Goal: Information Seeking & Learning: Understand process/instructions

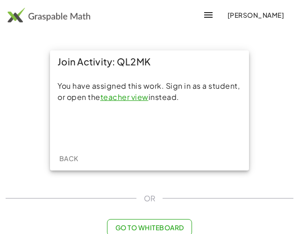
click at [264, 16] on span "[PERSON_NAME]" at bounding box center [255, 15] width 57 height 8
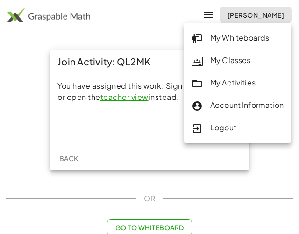
click at [224, 84] on div "My Activities" at bounding box center [238, 83] width 92 height 12
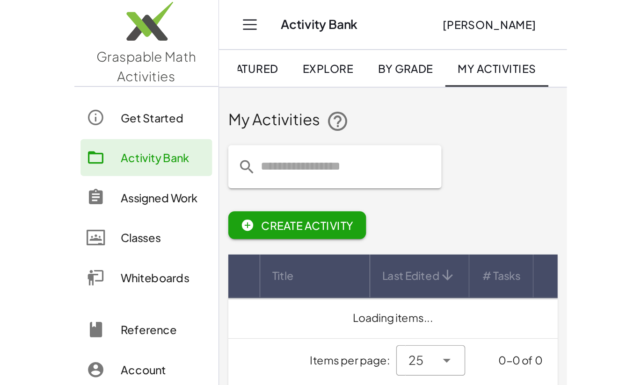
scroll to position [0, 20]
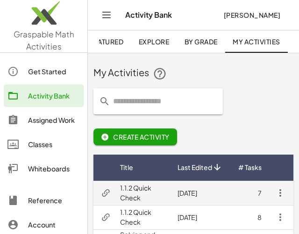
click at [137, 192] on td "1.1.2 Quick Check" at bounding box center [142, 193] width 58 height 24
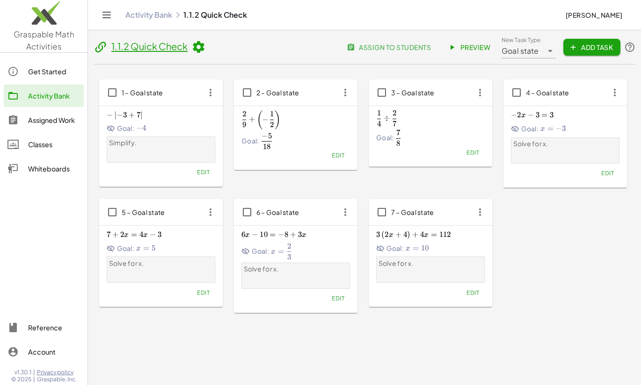
click at [306, 43] on span "Preview" at bounding box center [469, 47] width 41 height 8
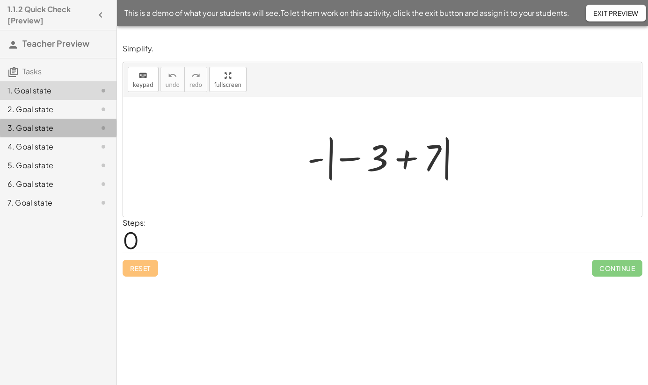
click at [43, 156] on div "3. Goal state" at bounding box center [58, 165] width 116 height 19
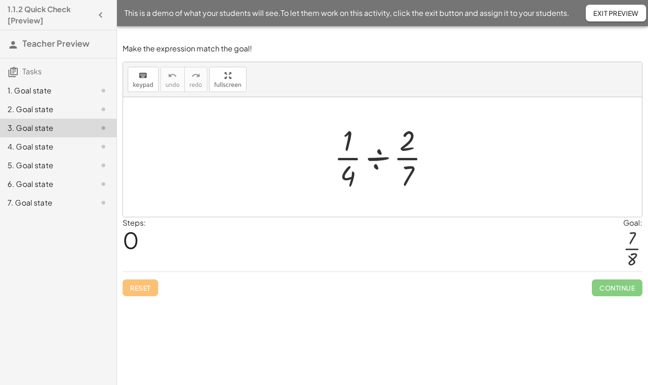
click at [42, 145] on div "4. Goal state" at bounding box center [44, 146] width 75 height 11
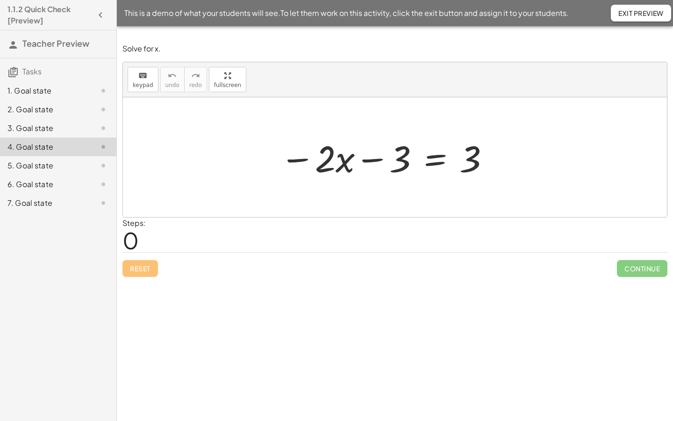
drag, startPoint x: 218, startPoint y: 77, endPoint x: 242, endPoint y: 110, distance: 41.3
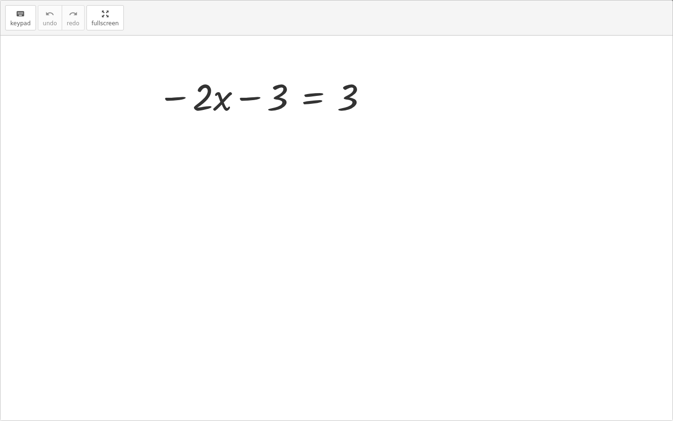
click at [242, 110] on div "keyboard keypad undo undo redo redo fullscreen − · 2 · x − 3 = 3 ×" at bounding box center [336, 210] width 673 height 420
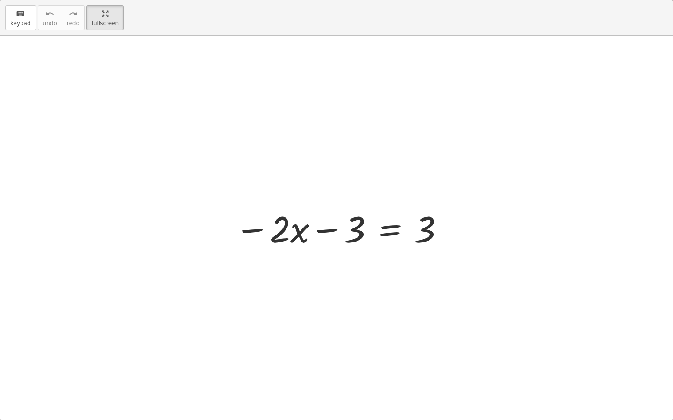
click at [390, 231] on div at bounding box center [340, 228] width 220 height 48
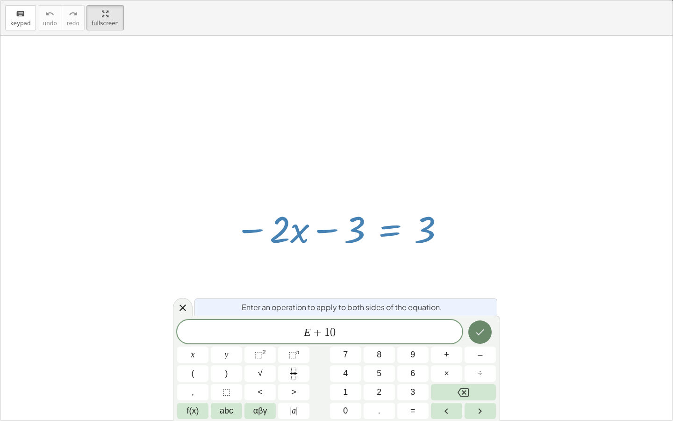
click at [485, 331] on icon "Done" at bounding box center [480, 331] width 11 height 11
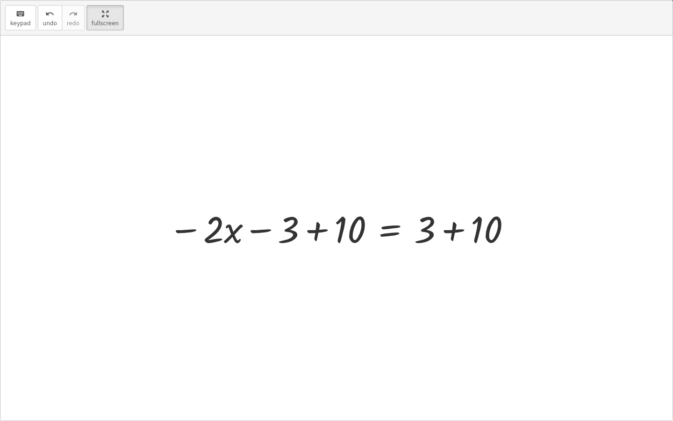
click at [450, 238] on div at bounding box center [341, 228] width 354 height 48
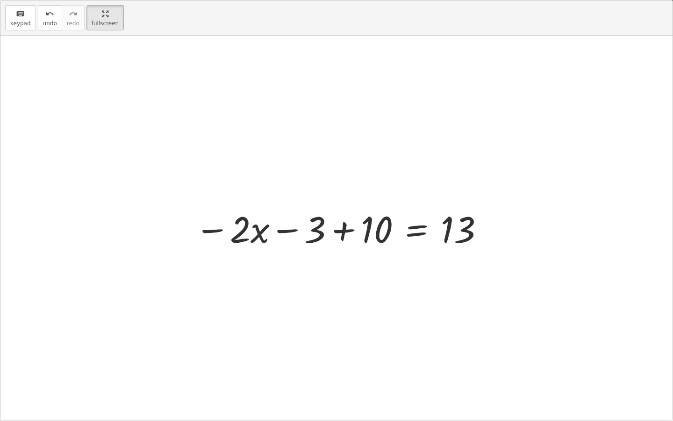
click at [348, 235] on div at bounding box center [340, 228] width 300 height 48
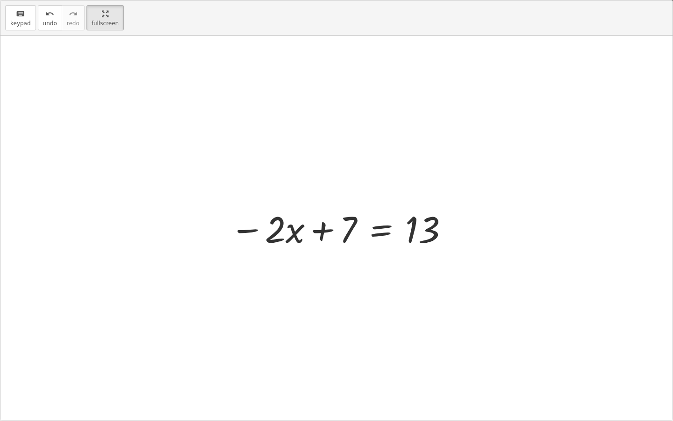
click at [391, 225] on div at bounding box center [339, 228] width 229 height 48
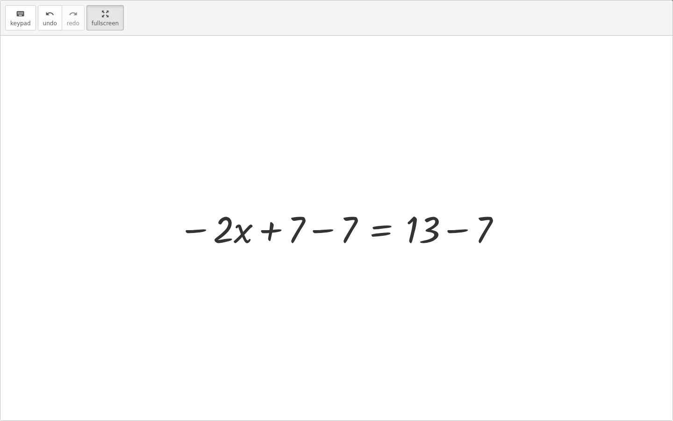
click at [328, 233] on div at bounding box center [340, 228] width 333 height 48
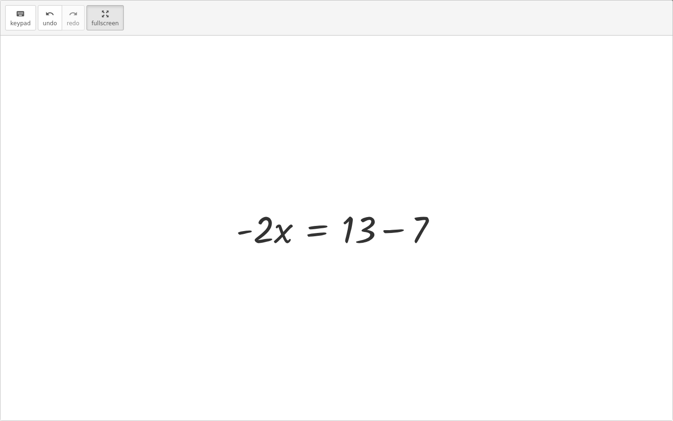
click at [398, 230] on div at bounding box center [341, 228] width 218 height 48
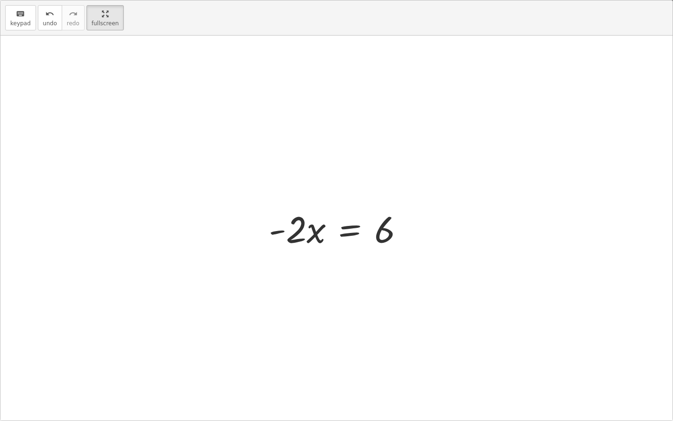
click at [346, 237] on div at bounding box center [340, 228] width 152 height 48
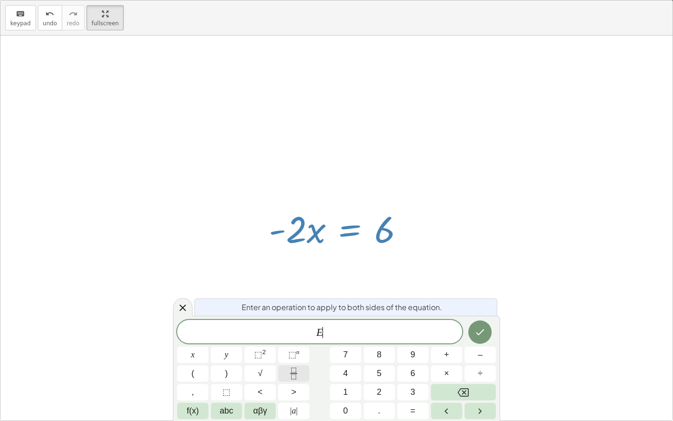
click at [296, 377] on icon "Fraction" at bounding box center [294, 374] width 12 height 12
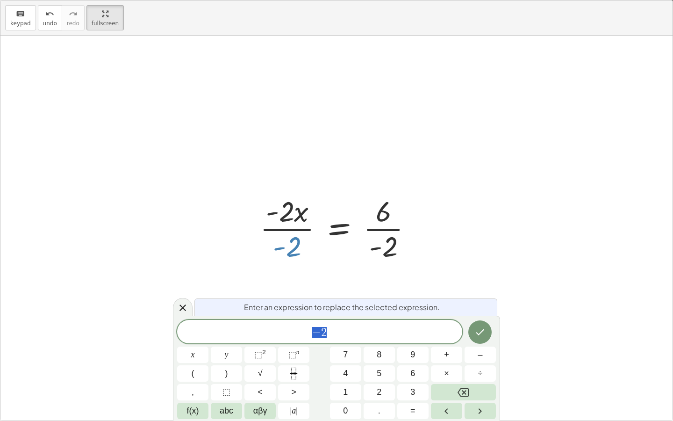
drag, startPoint x: 292, startPoint y: 250, endPoint x: 289, endPoint y: 220, distance: 30.2
click at [289, 220] on div at bounding box center [340, 228] width 170 height 72
click at [183, 303] on icon at bounding box center [182, 307] width 11 height 11
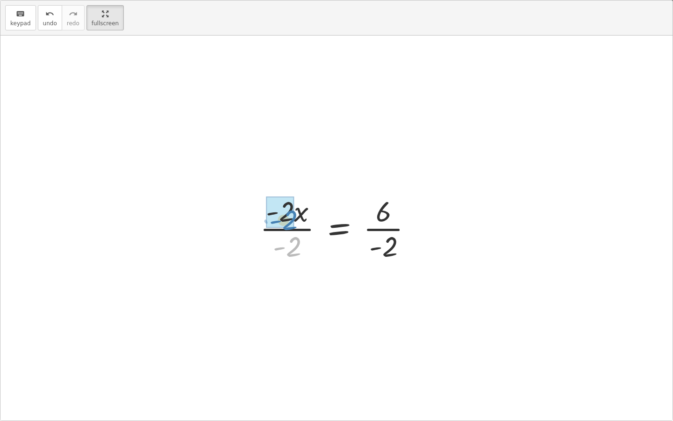
drag, startPoint x: 287, startPoint y: 249, endPoint x: 283, endPoint y: 222, distance: 27.9
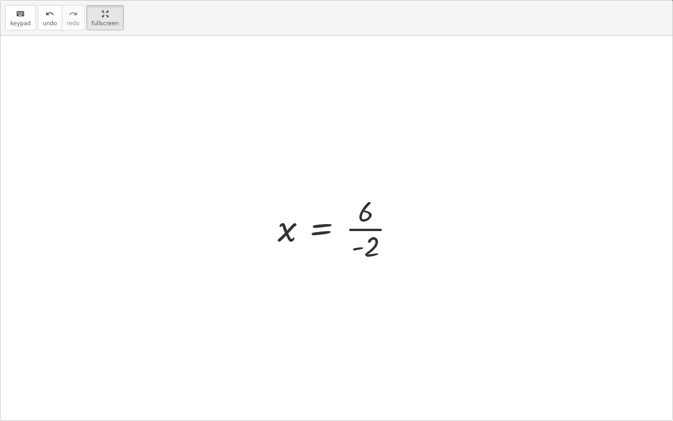
click at [360, 232] on div at bounding box center [340, 228] width 134 height 72
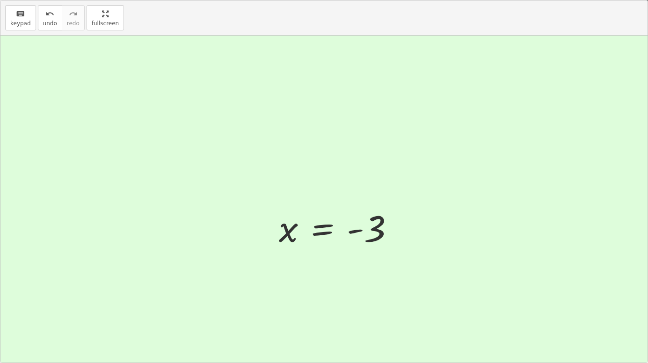
drag, startPoint x: 92, startPoint y: 16, endPoint x: 68, endPoint y: -18, distance: 41.3
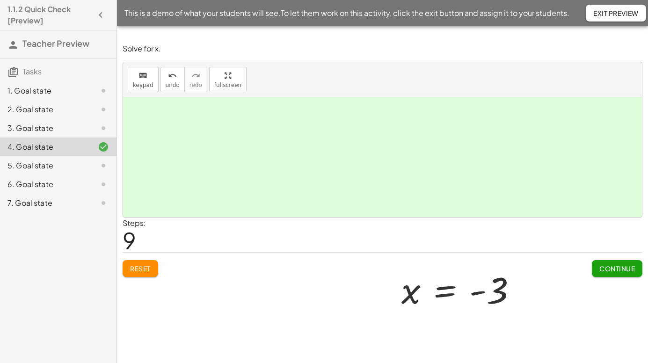
click at [68, 0] on html "1.1.2 Quick Check [Preview] Teacher Preview Tasks 1. Goal state 2. Goal state 3…" at bounding box center [324, 181] width 648 height 363
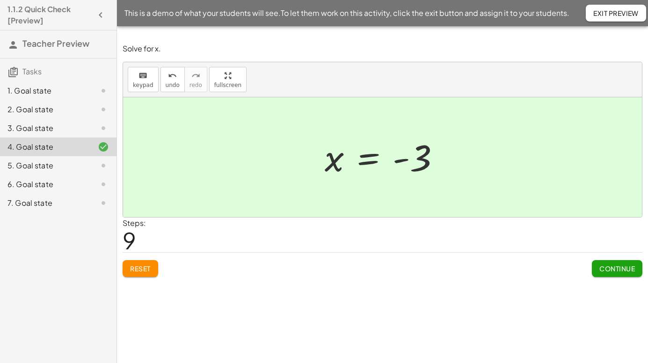
click at [44, 164] on div "5. Goal state" at bounding box center [44, 165] width 75 height 11
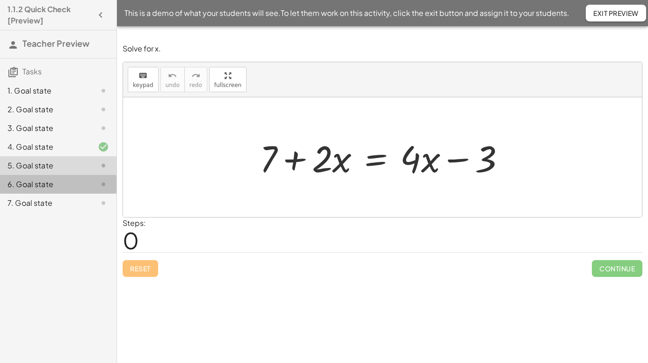
click at [41, 183] on div "6. Goal state" at bounding box center [44, 184] width 75 height 11
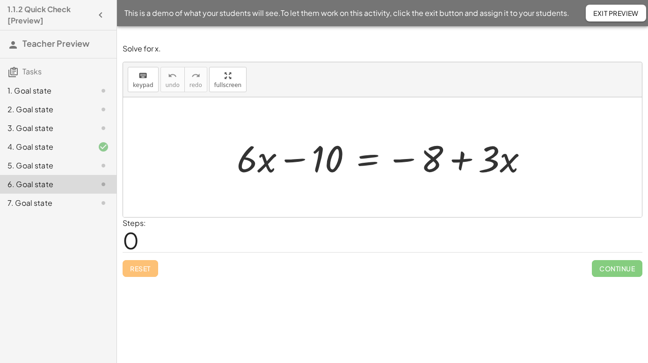
drag, startPoint x: 214, startPoint y: 80, endPoint x: 238, endPoint y: 114, distance: 41.3
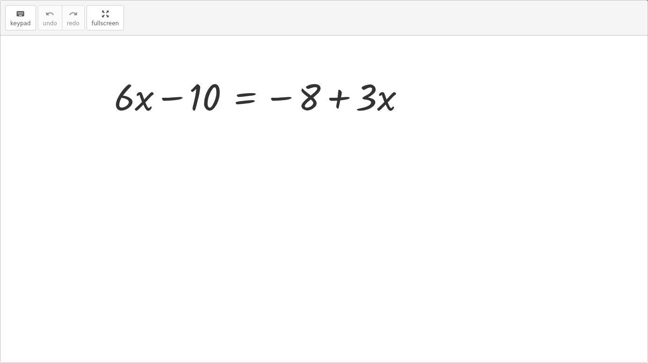
click at [238, 114] on div "keyboard keypad undo undo redo redo fullscreen + · 6 · x − 10 = − 8 + · 3 · x ×" at bounding box center [323, 181] width 647 height 362
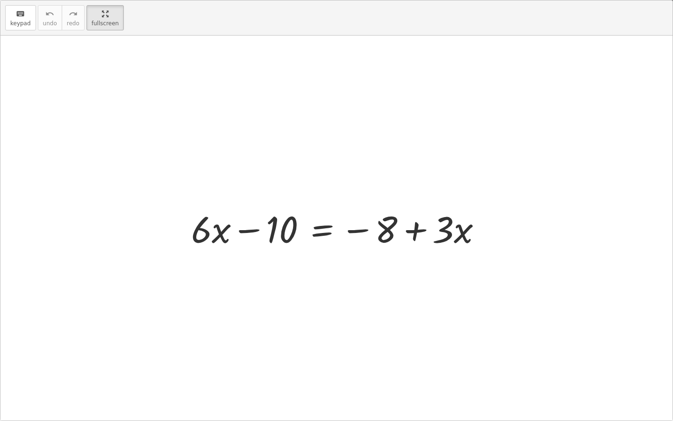
click at [322, 231] on div at bounding box center [341, 228] width 308 height 48
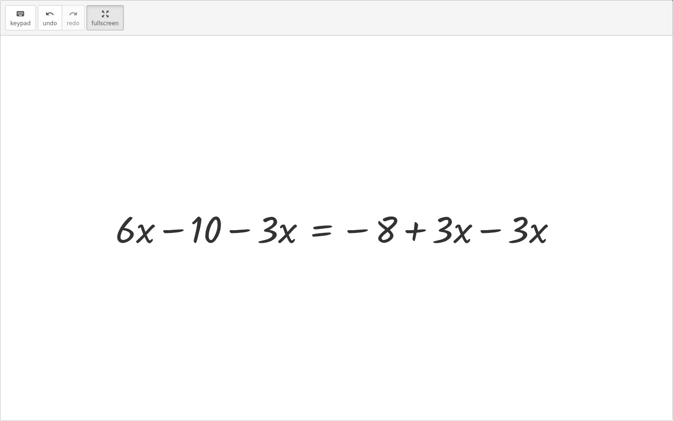
click at [485, 232] on div at bounding box center [340, 228] width 459 height 48
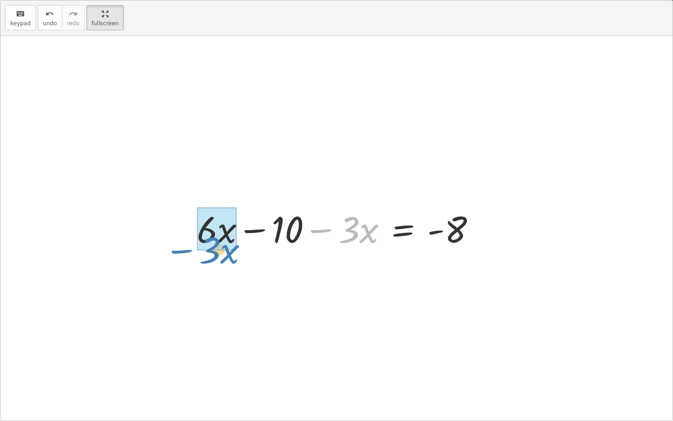
drag, startPoint x: 351, startPoint y: 231, endPoint x: 212, endPoint y: 251, distance: 140.9
click at [212, 251] on div at bounding box center [340, 228] width 296 height 48
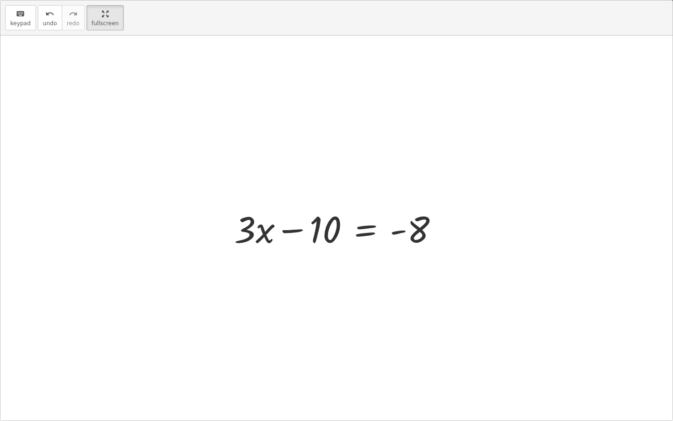
click at [367, 235] on div at bounding box center [340, 228] width 221 height 48
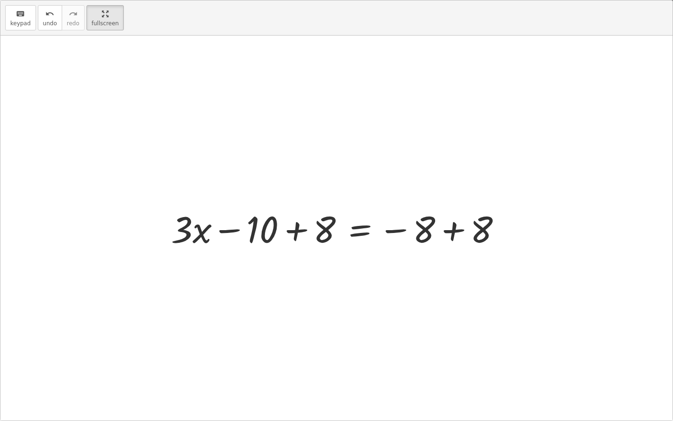
click at [458, 232] on div at bounding box center [341, 228] width 348 height 48
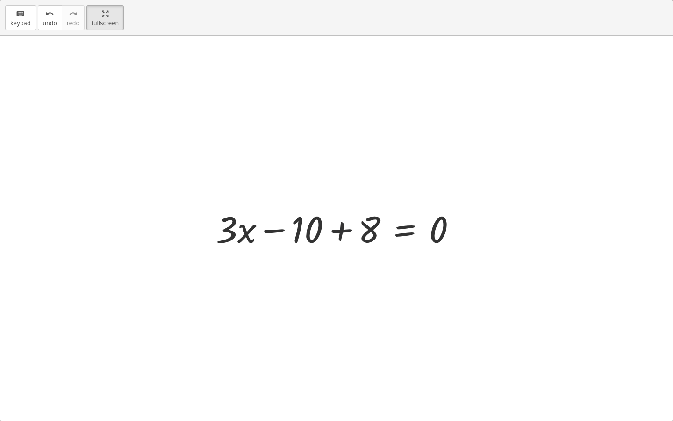
click at [347, 232] on div at bounding box center [340, 228] width 258 height 48
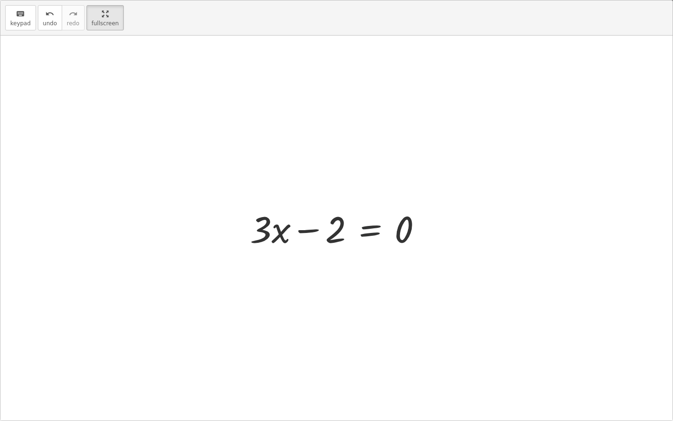
click at [368, 233] on div at bounding box center [340, 228] width 189 height 48
click at [434, 229] on div at bounding box center [340, 228] width 300 height 48
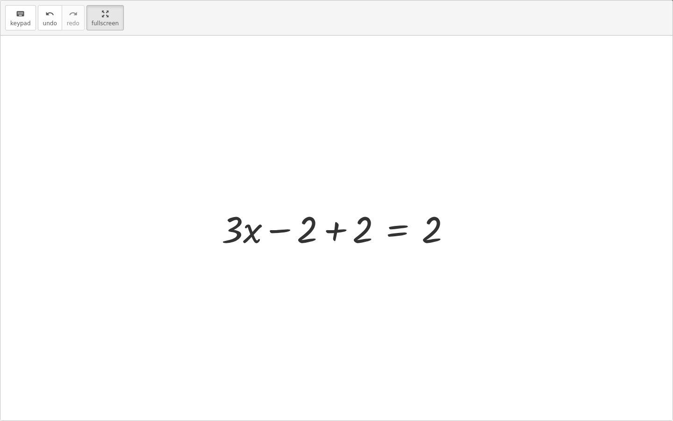
click at [333, 232] on div at bounding box center [340, 228] width 246 height 48
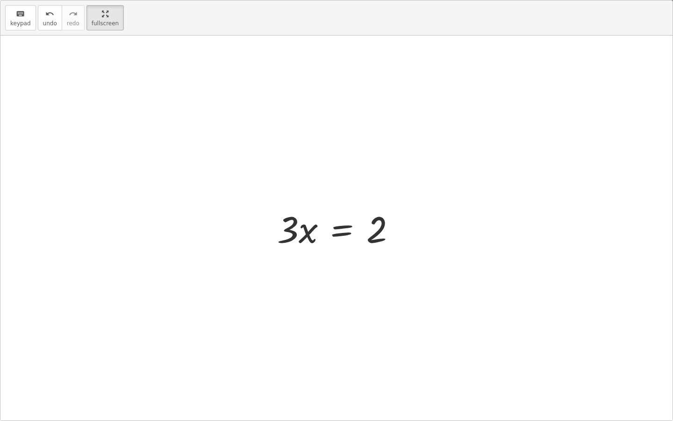
click at [336, 233] on div at bounding box center [341, 228] width 136 height 48
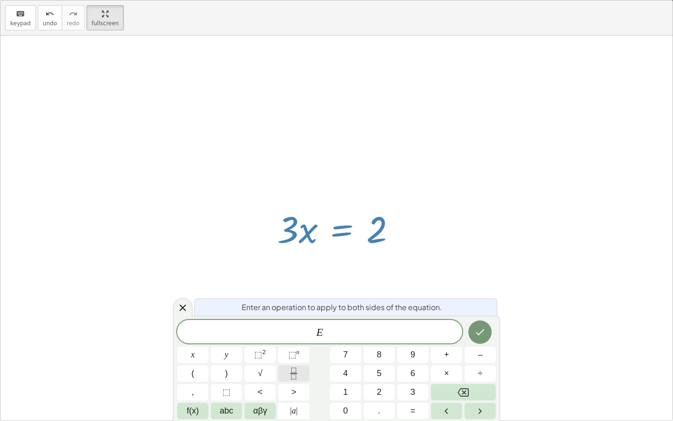
click at [297, 371] on icon "Fraction" at bounding box center [294, 374] width 12 height 12
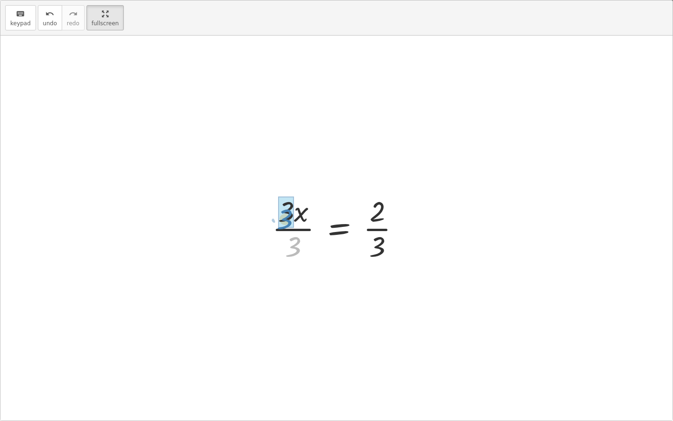
drag, startPoint x: 295, startPoint y: 246, endPoint x: 287, endPoint y: 219, distance: 28.9
